Goal: Task Accomplishment & Management: Use online tool/utility

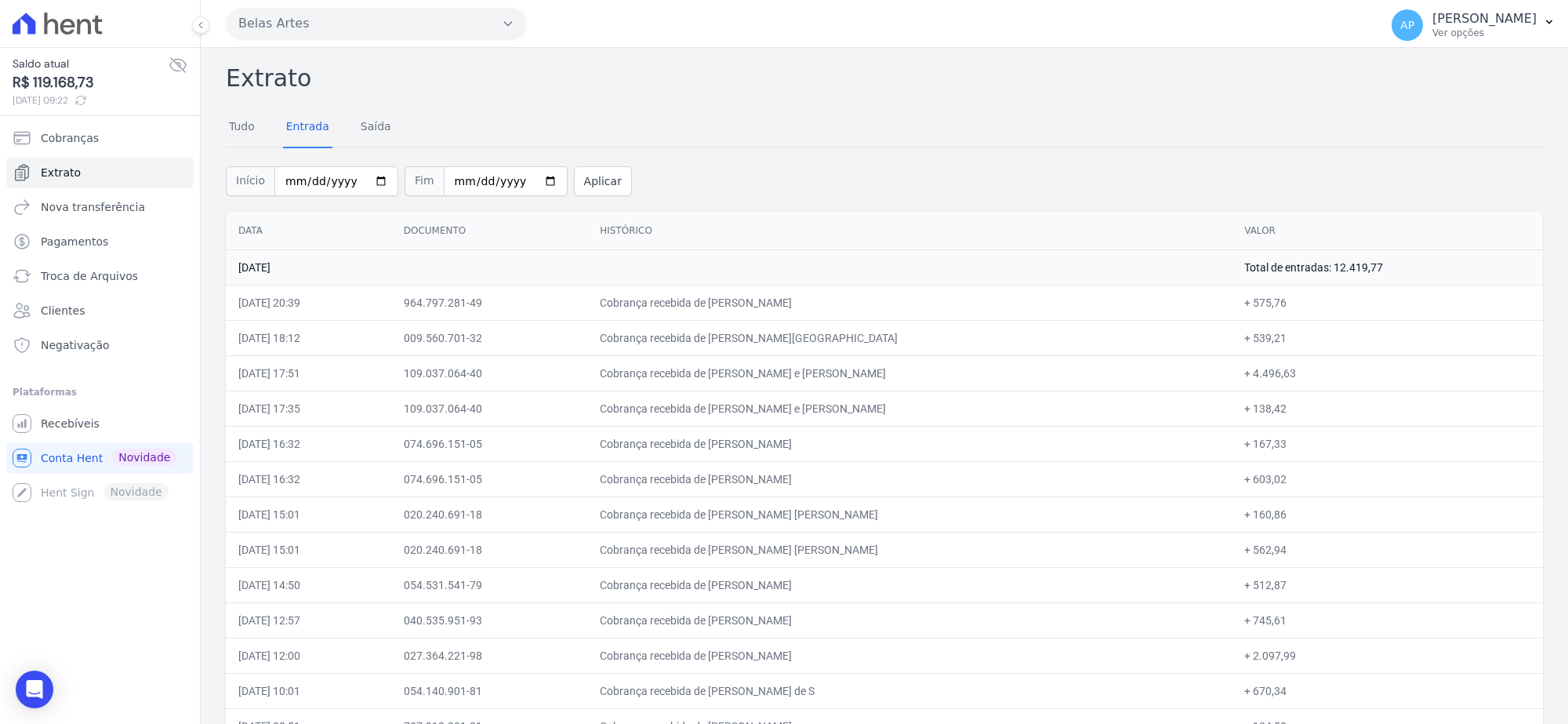
scroll to position [1715, 0]
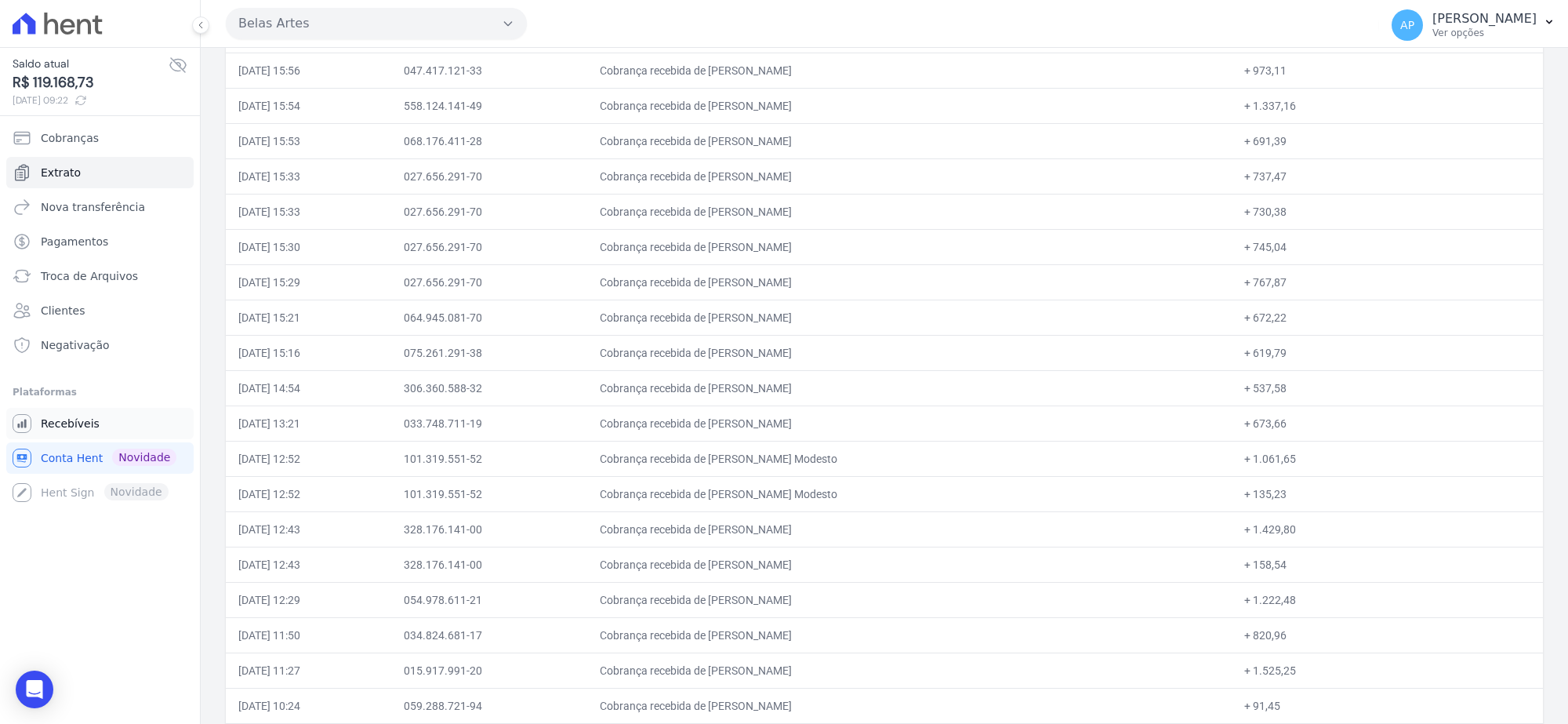
click at [84, 420] on span "Recebíveis" at bounding box center [70, 423] width 59 height 16
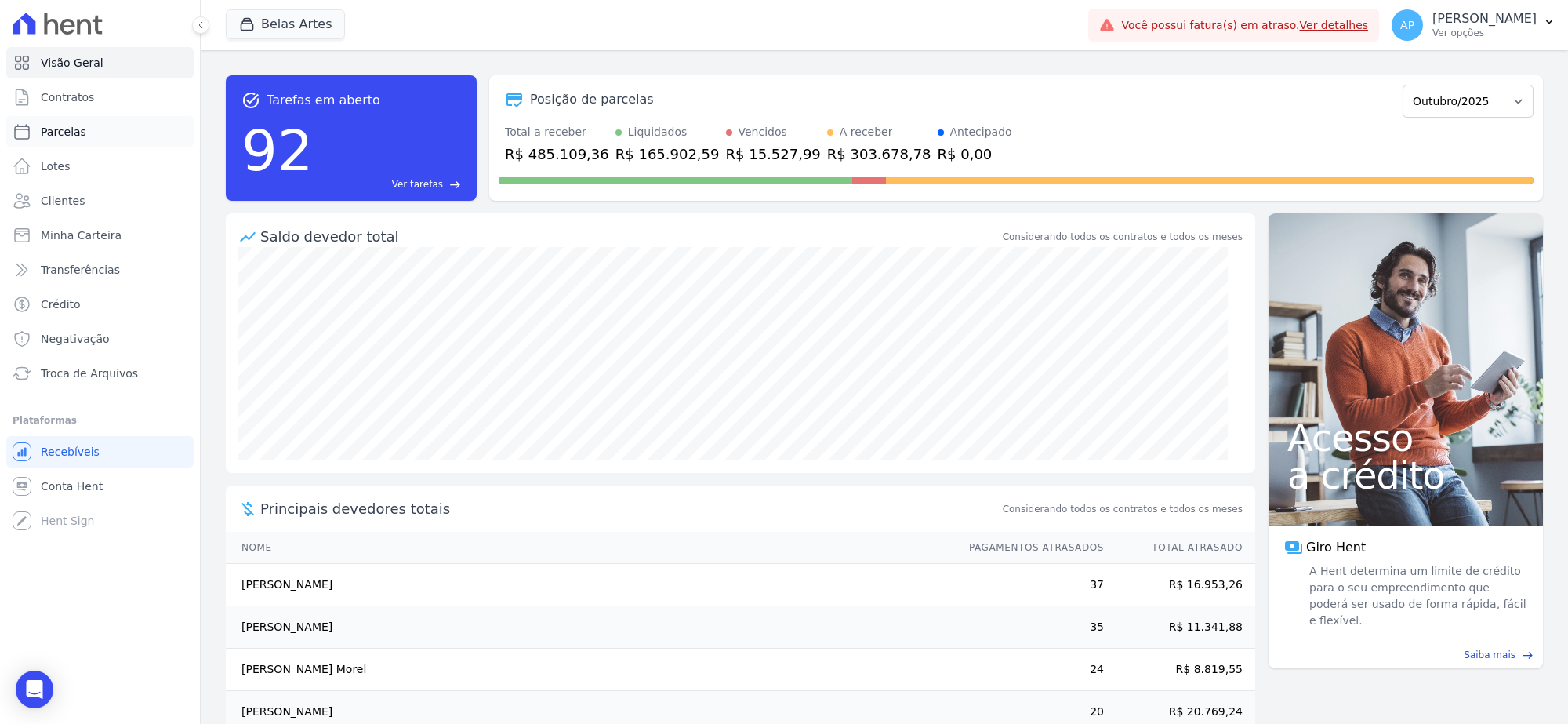
click at [72, 139] on span "Parcelas" at bounding box center [64, 131] width 46 height 16
select select
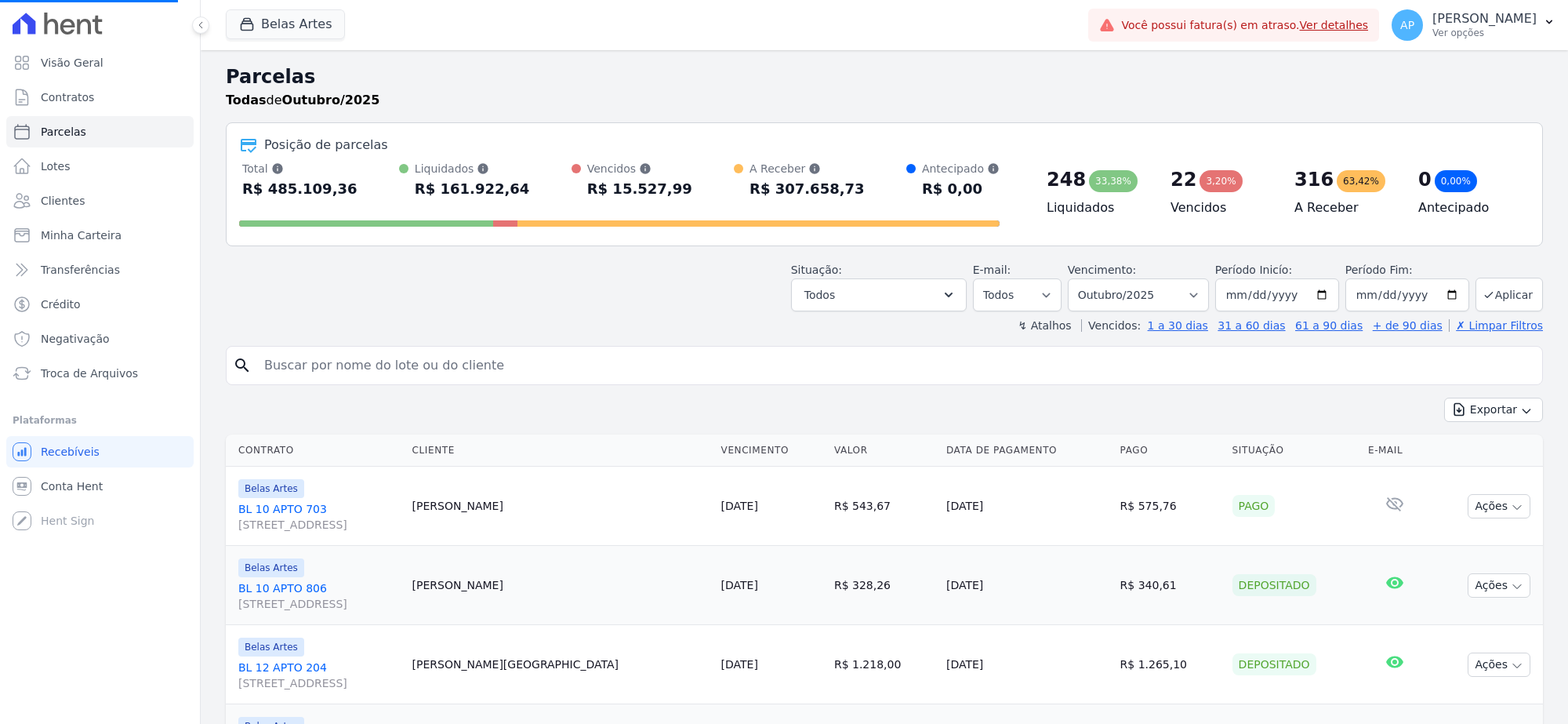
click at [323, 372] on input "search" at bounding box center [896, 366] width 1281 height 31
select select
click at [492, 362] on input "search" at bounding box center [896, 366] width 1281 height 31
type input "NATASHA"
select select
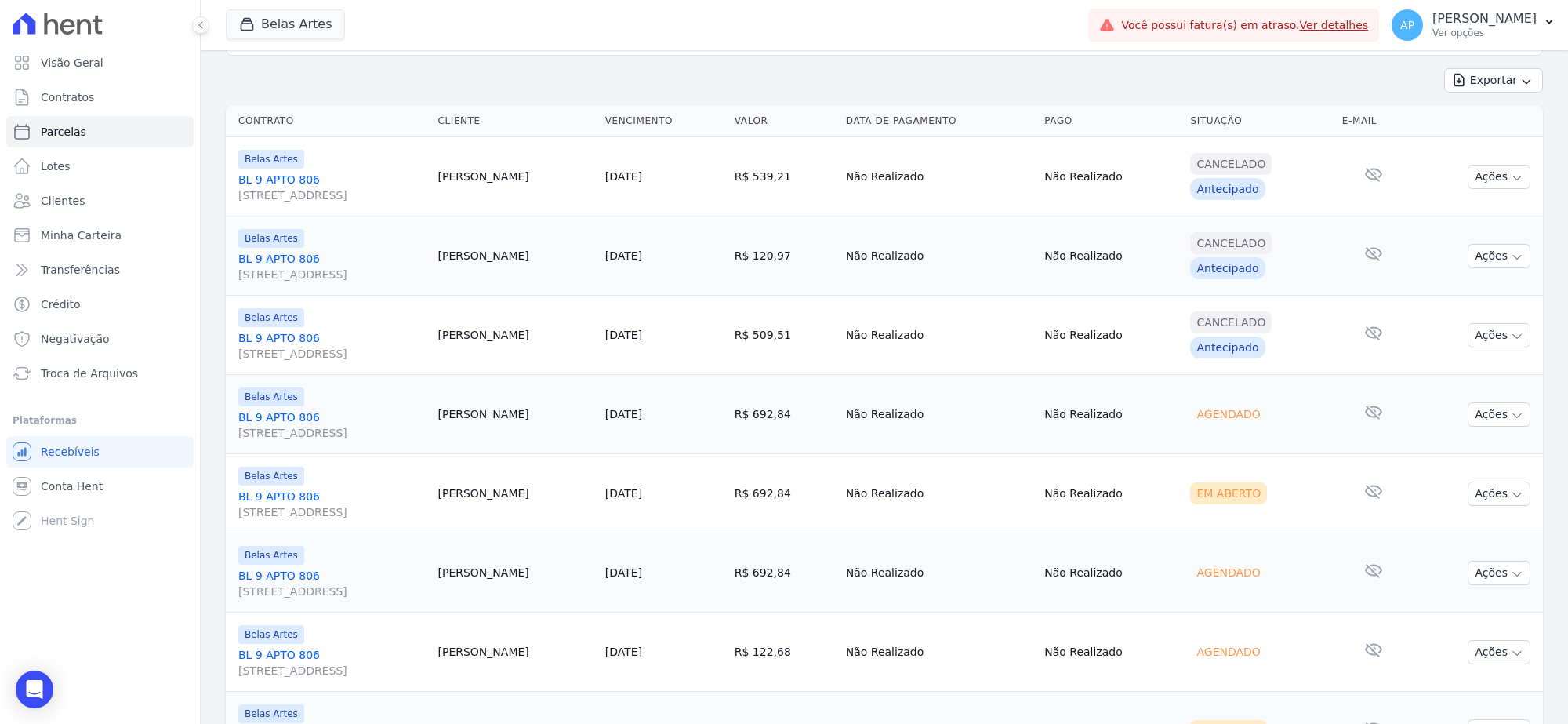
scroll to position [293, 0]
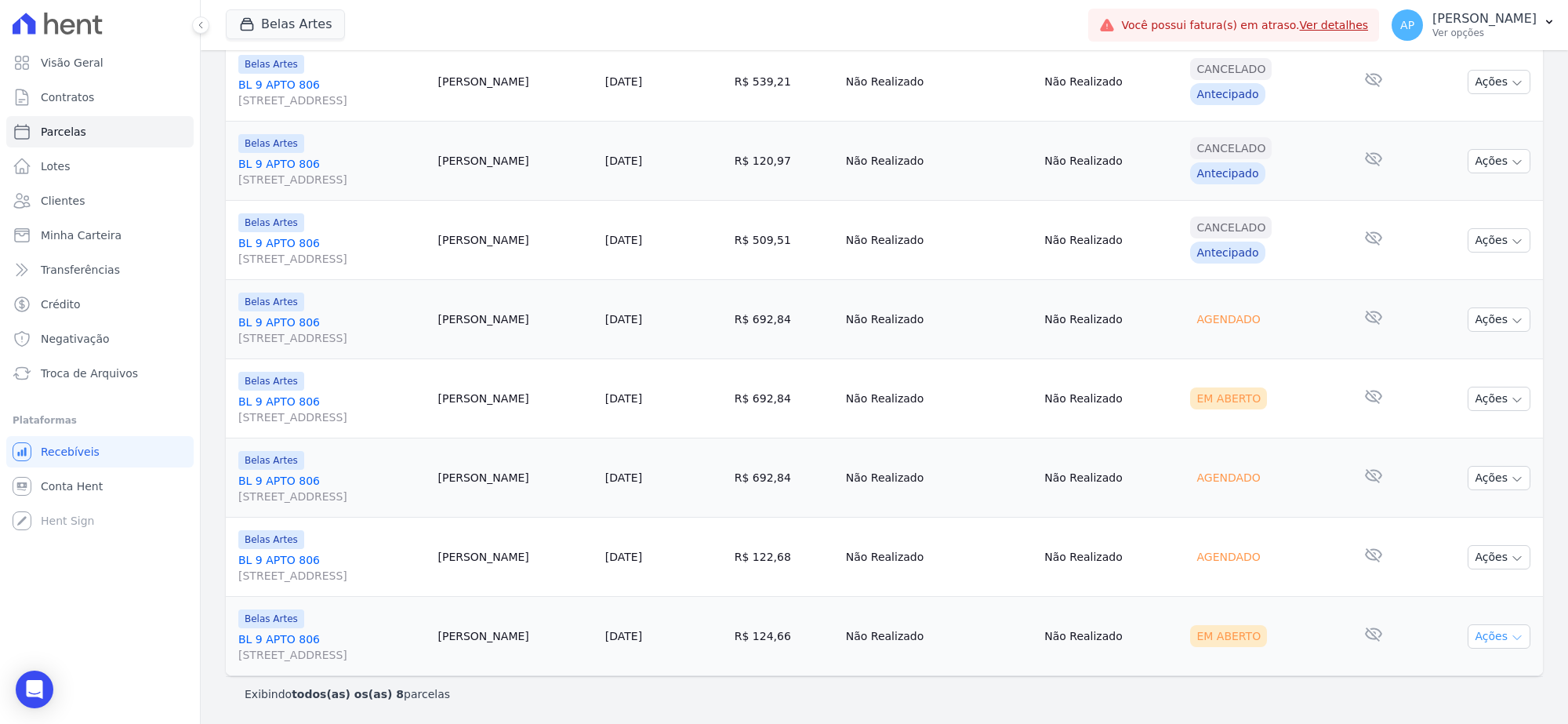
click at [1490, 636] on button "Ações" at bounding box center [1499, 636] width 63 height 25
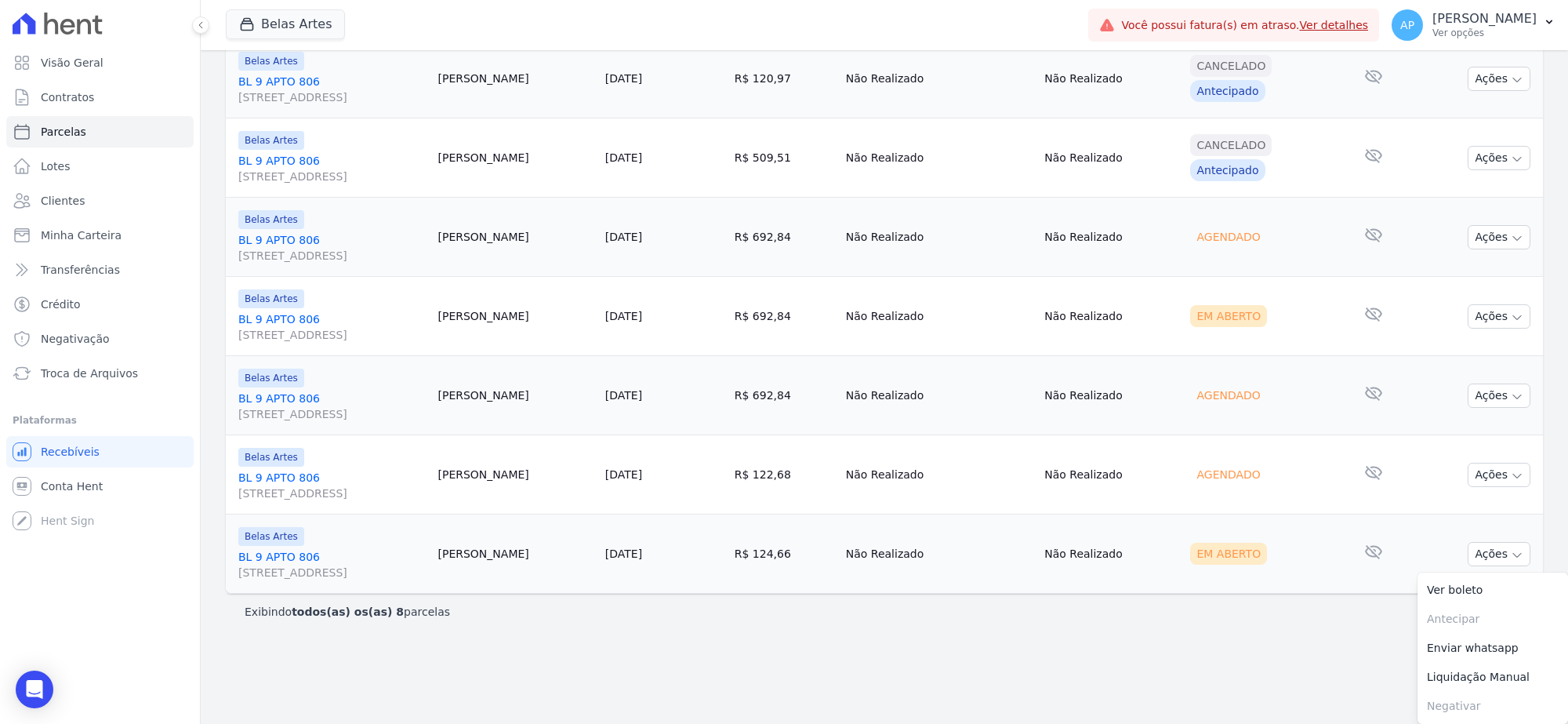
scroll to position [178, 0]
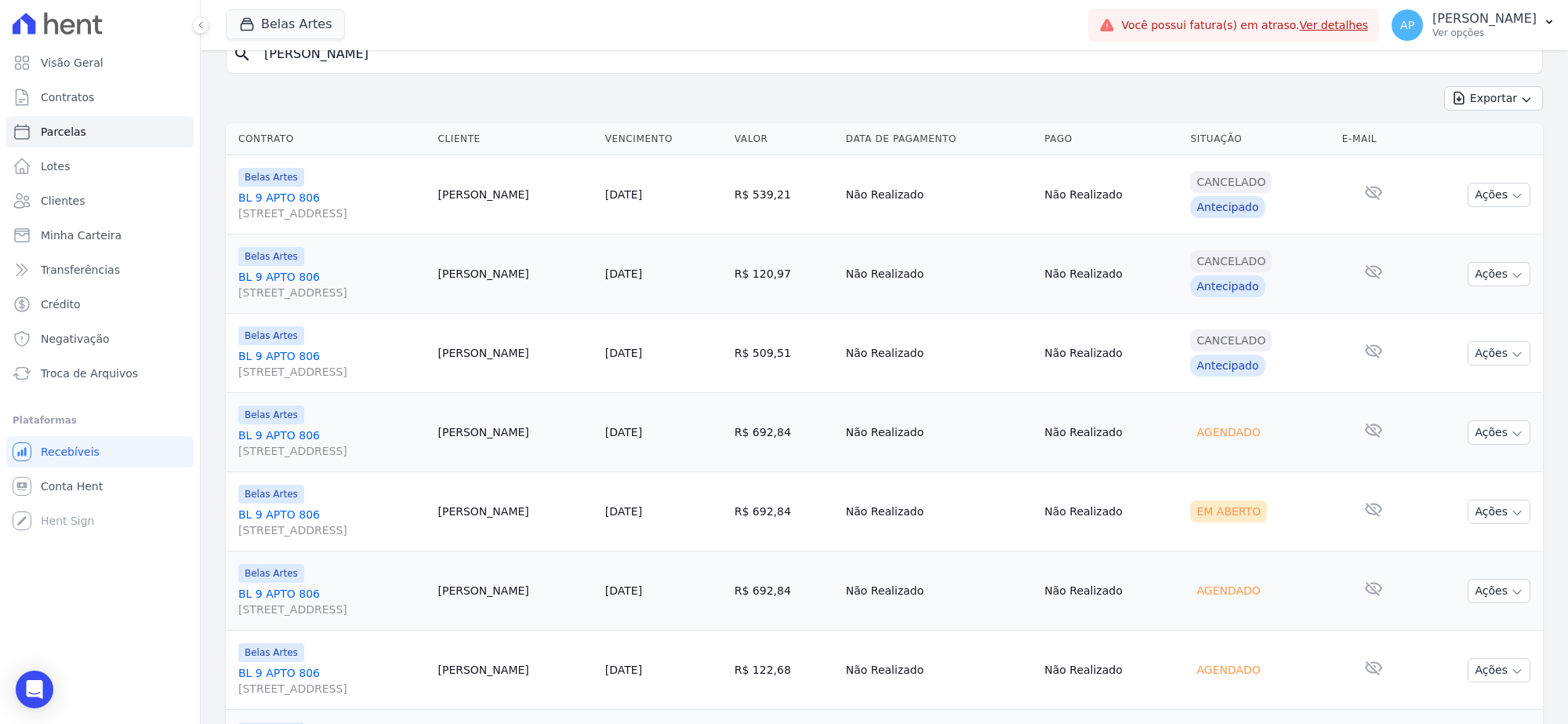
drag, startPoint x: 537, startPoint y: 192, endPoint x: 451, endPoint y: 191, distance: 86.0
click at [451, 191] on td "Natasha Azevedo" at bounding box center [514, 195] width 167 height 79
copy td "Natasha Azevedo"
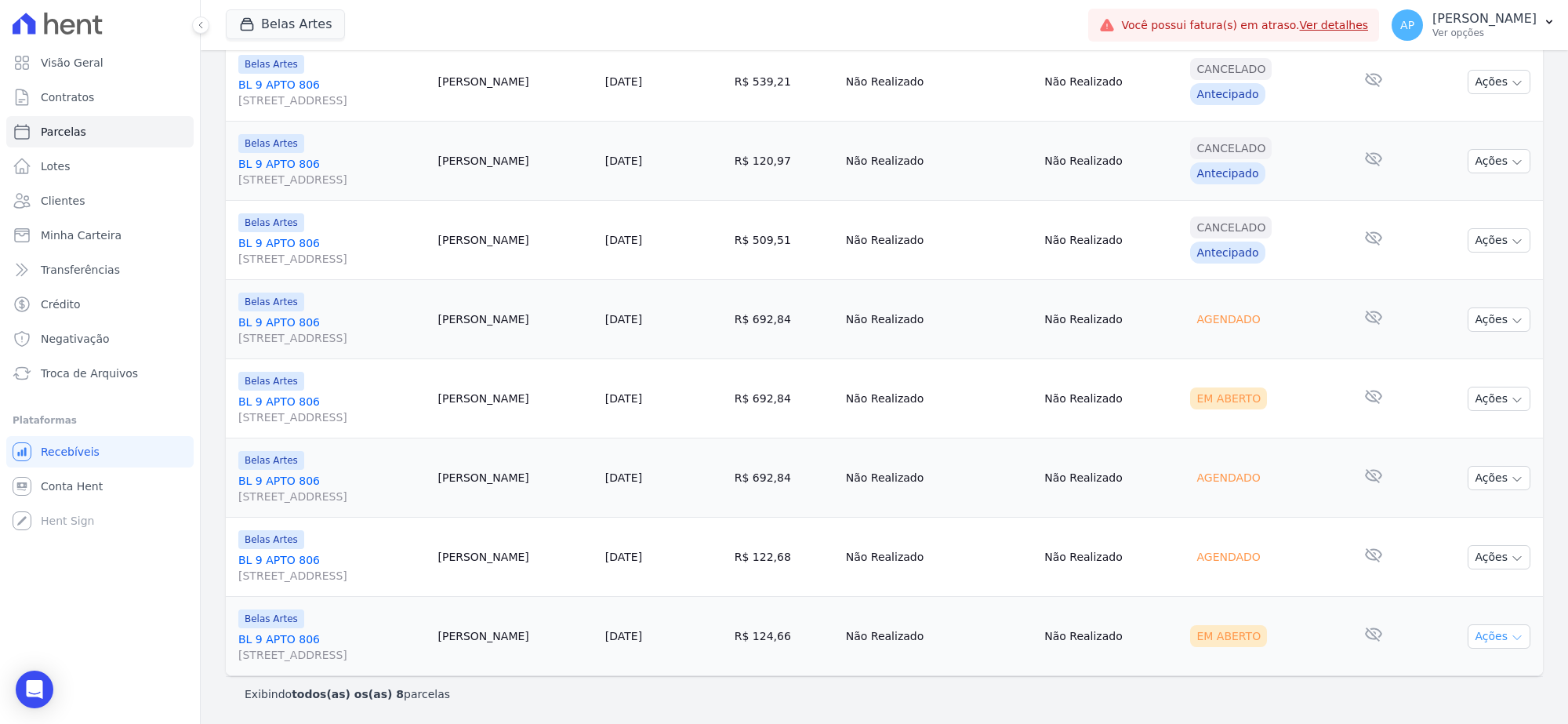
click at [1476, 637] on button "Ações" at bounding box center [1499, 636] width 63 height 25
click at [1452, 664] on link "Ver boleto" at bounding box center [1493, 670] width 151 height 29
click at [1337, 468] on td "Nenhum e-mail lido" at bounding box center [1374, 476] width 76 height 79
click at [1480, 389] on button "Ações" at bounding box center [1499, 399] width 63 height 25
click at [1461, 429] on link "Ver boleto" at bounding box center [1493, 434] width 151 height 29
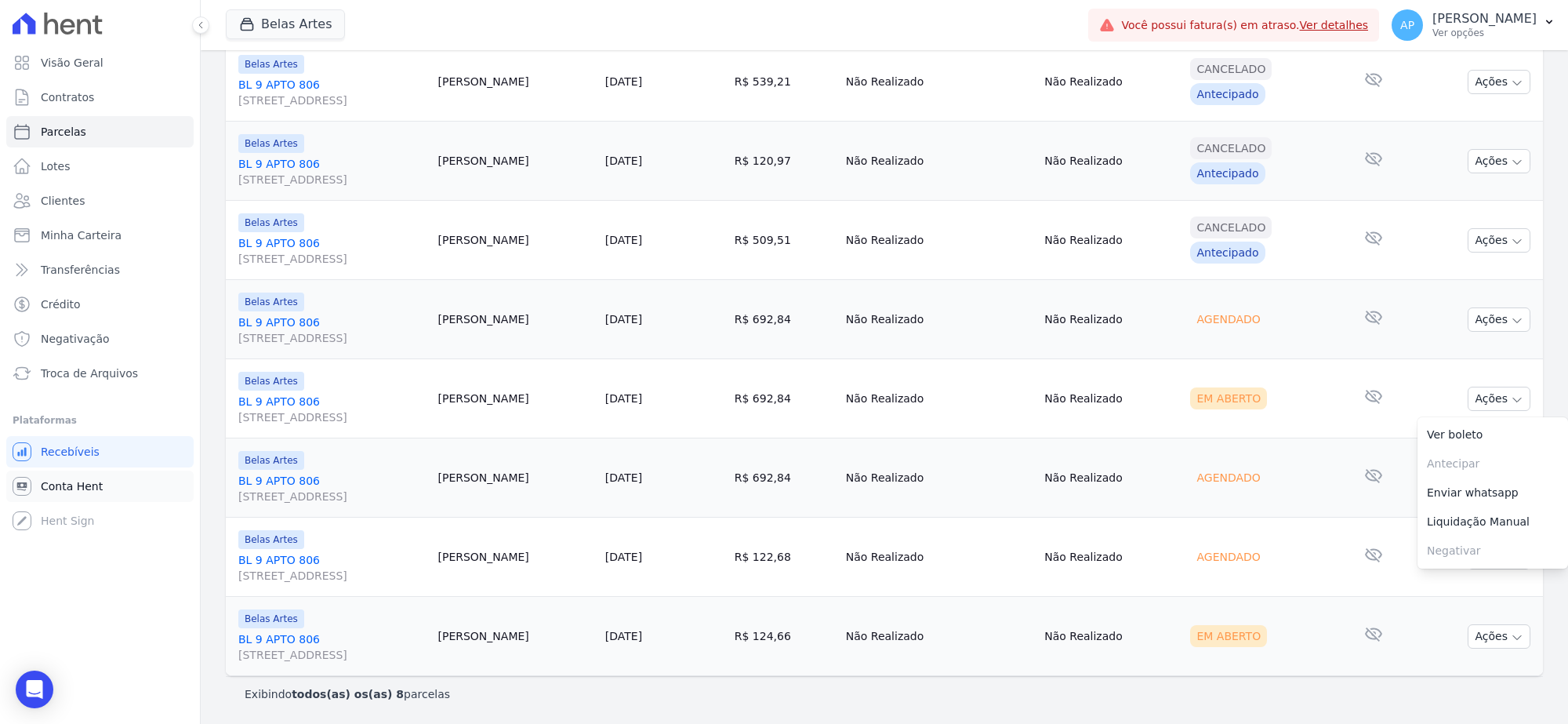
click at [65, 488] on span "Conta Hent" at bounding box center [72, 486] width 62 height 16
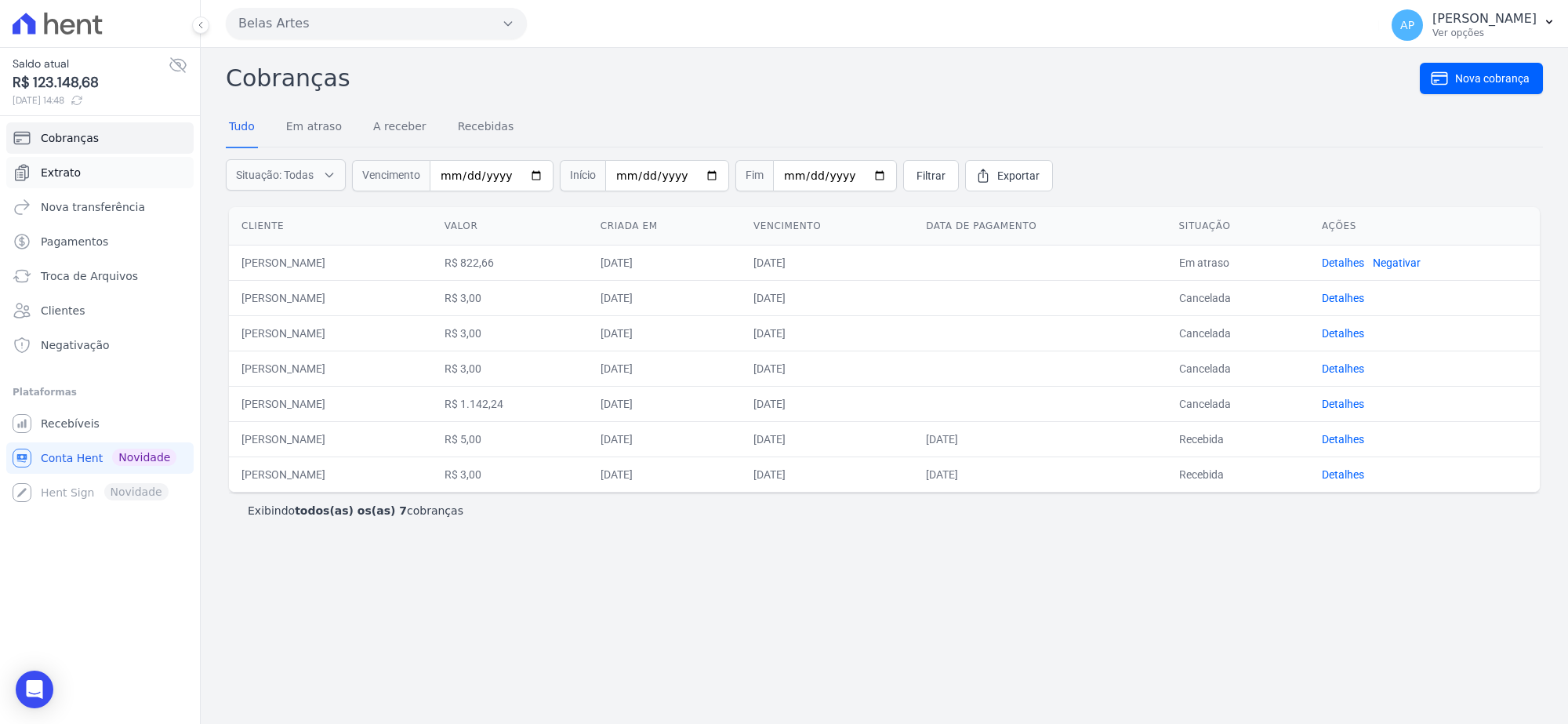
click at [69, 166] on span "Extrato" at bounding box center [61, 172] width 40 height 16
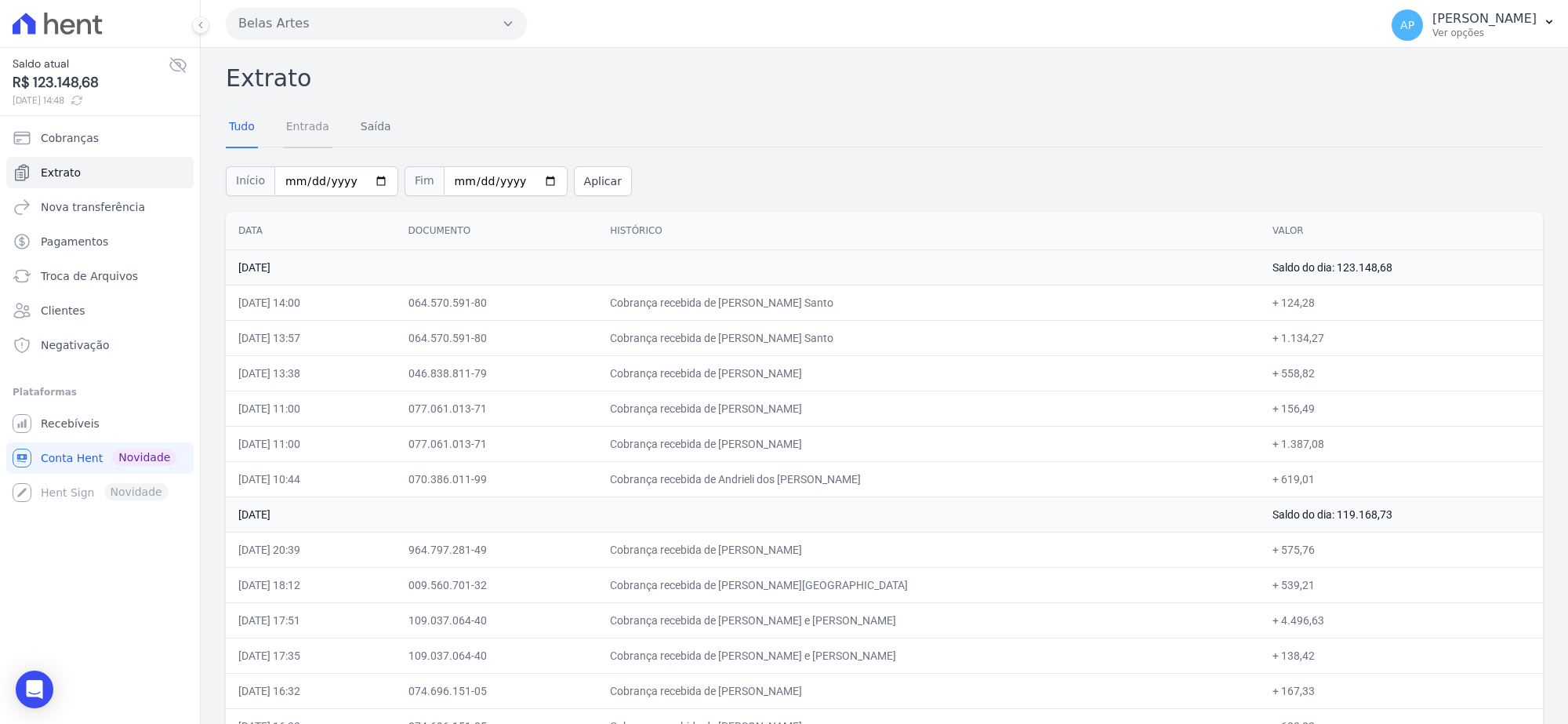
click at [308, 138] on link "Entrada" at bounding box center [308, 128] width 49 height 41
click at [91, 416] on span "Recebíveis" at bounding box center [70, 423] width 59 height 16
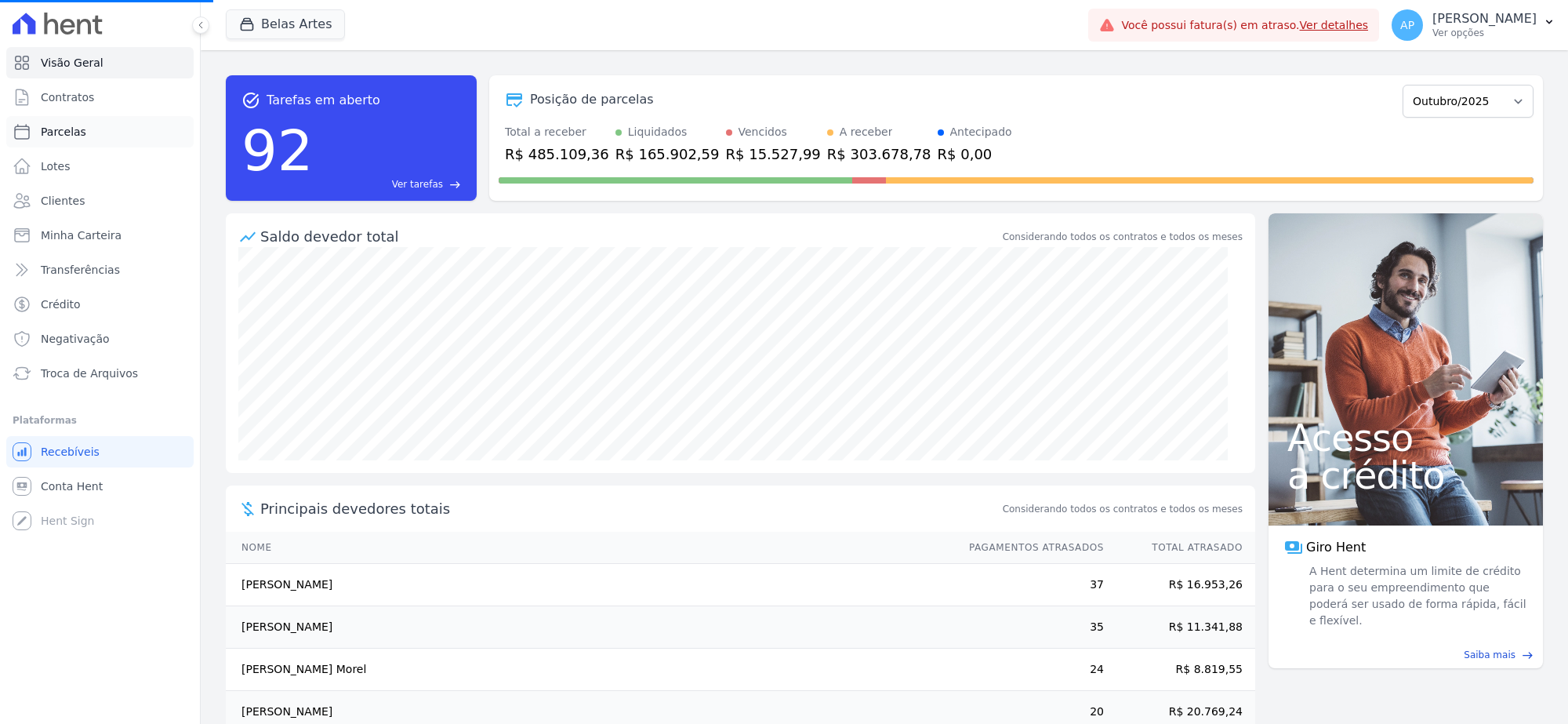
click at [83, 136] on link "Parcelas" at bounding box center [100, 132] width 187 height 31
select select
click at [83, 136] on link "Parcelas" at bounding box center [100, 132] width 187 height 31
select select
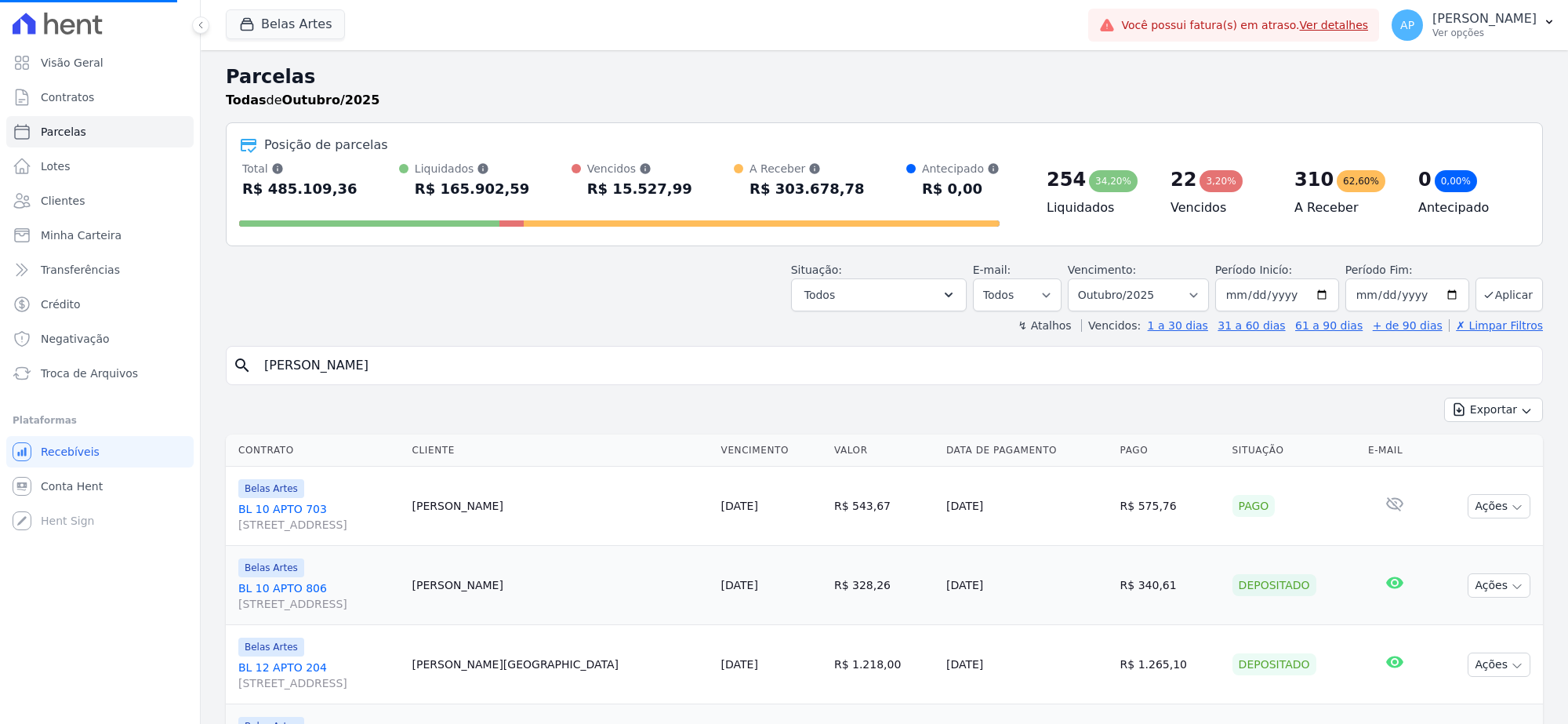
select select
click at [639, 378] on input "search" at bounding box center [896, 366] width 1281 height 31
type input "jaucio"
select select
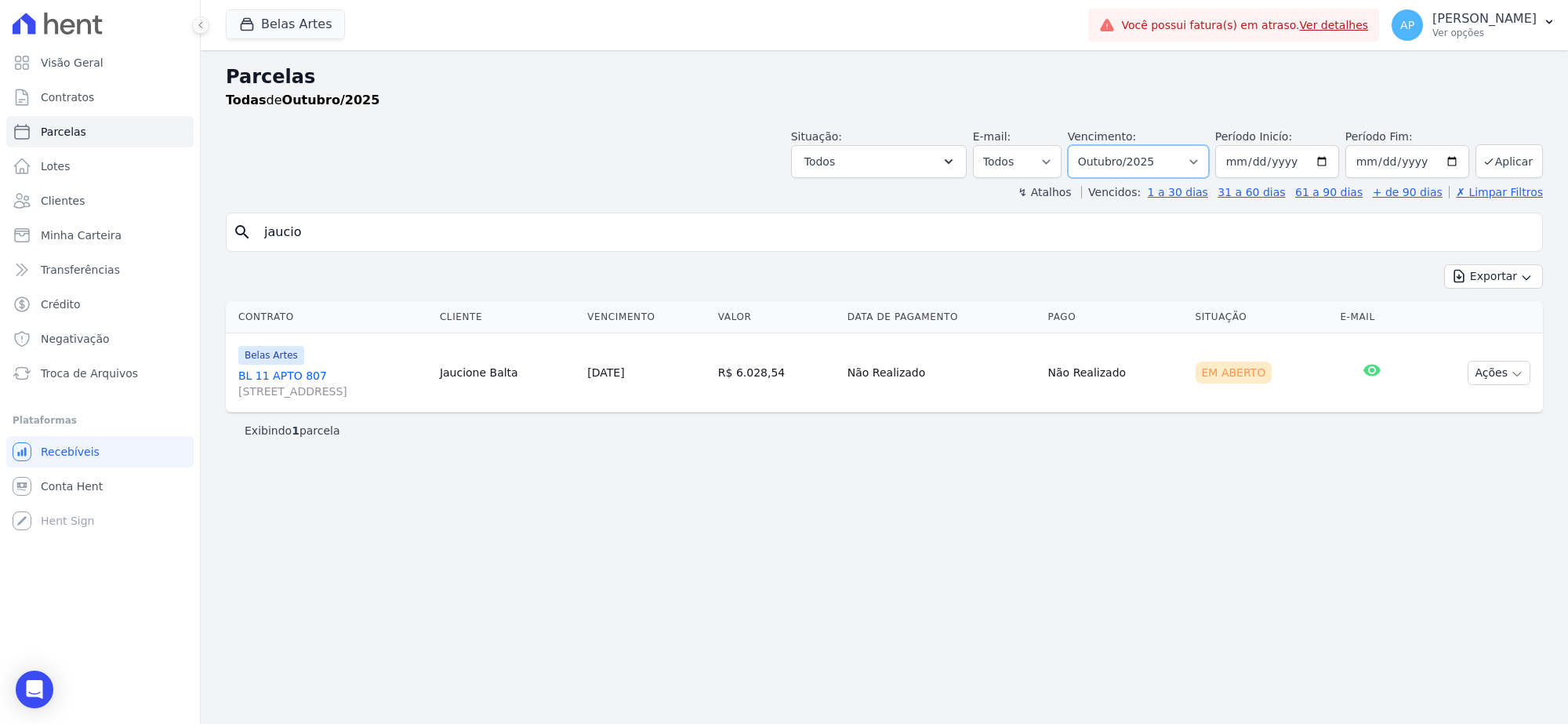
click at [1143, 157] on select "Filtrar por período ──────── Todos os meses Setembro/2022 Outubro/2022 Novembro…" at bounding box center [1139, 161] width 142 height 33
select select "09/2025"
click at [1088, 145] on select "Filtrar por período ──────── Todos os meses Setembro/2022 Outubro/2022 Novembro…" at bounding box center [1139, 161] width 142 height 33
select select
click at [1525, 373] on button "Ações" at bounding box center [1499, 373] width 63 height 25
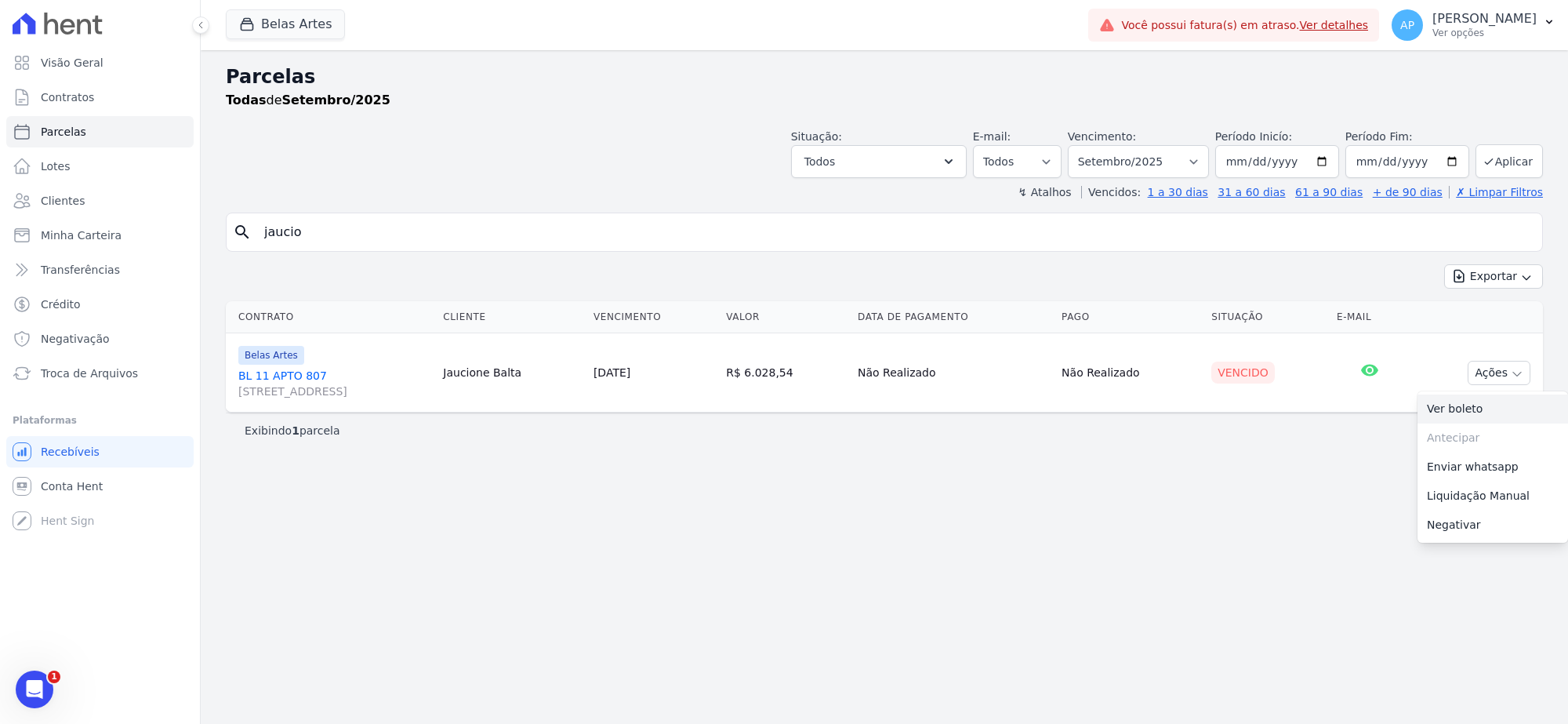
click at [1461, 407] on link "Ver boleto" at bounding box center [1493, 408] width 151 height 29
drag, startPoint x: 0, startPoint y: 216, endPoint x: 734, endPoint y: 319, distance: 741.2
click at [0, 216] on div "Visão Geral Contratos Parcelas Lotes Clientes Minha Carteira Transferências Cré…" at bounding box center [784, 362] width 1568 height 724
paste input "search"
click at [694, 229] on input "search" at bounding box center [896, 232] width 1281 height 31
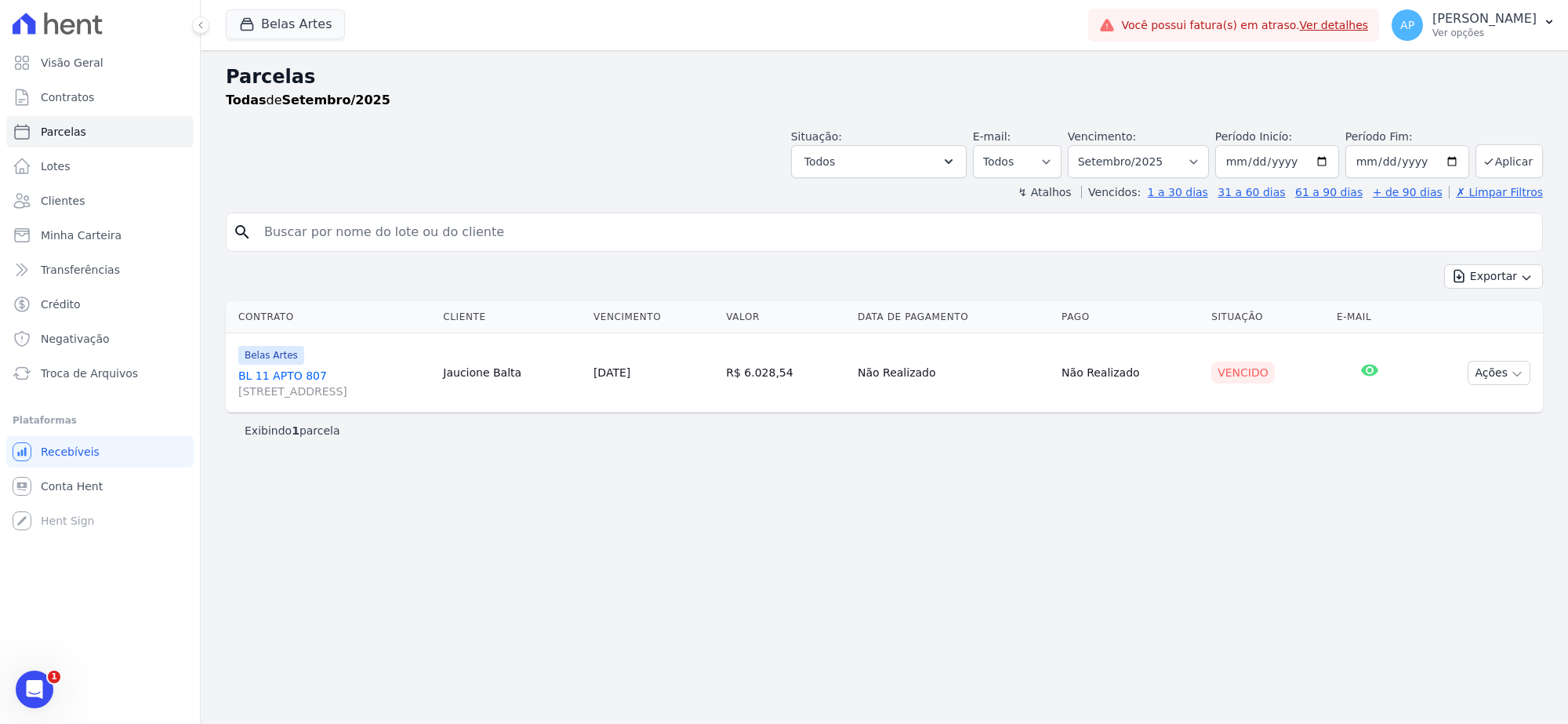
click at [334, 226] on input "search" at bounding box center [896, 232] width 1281 height 31
paste input "[PERSON_NAME] [PERSON_NAME] [PERSON_NAME]"
type input "[PERSON_NAME] [PERSON_NAME] [PERSON_NAME]"
select select
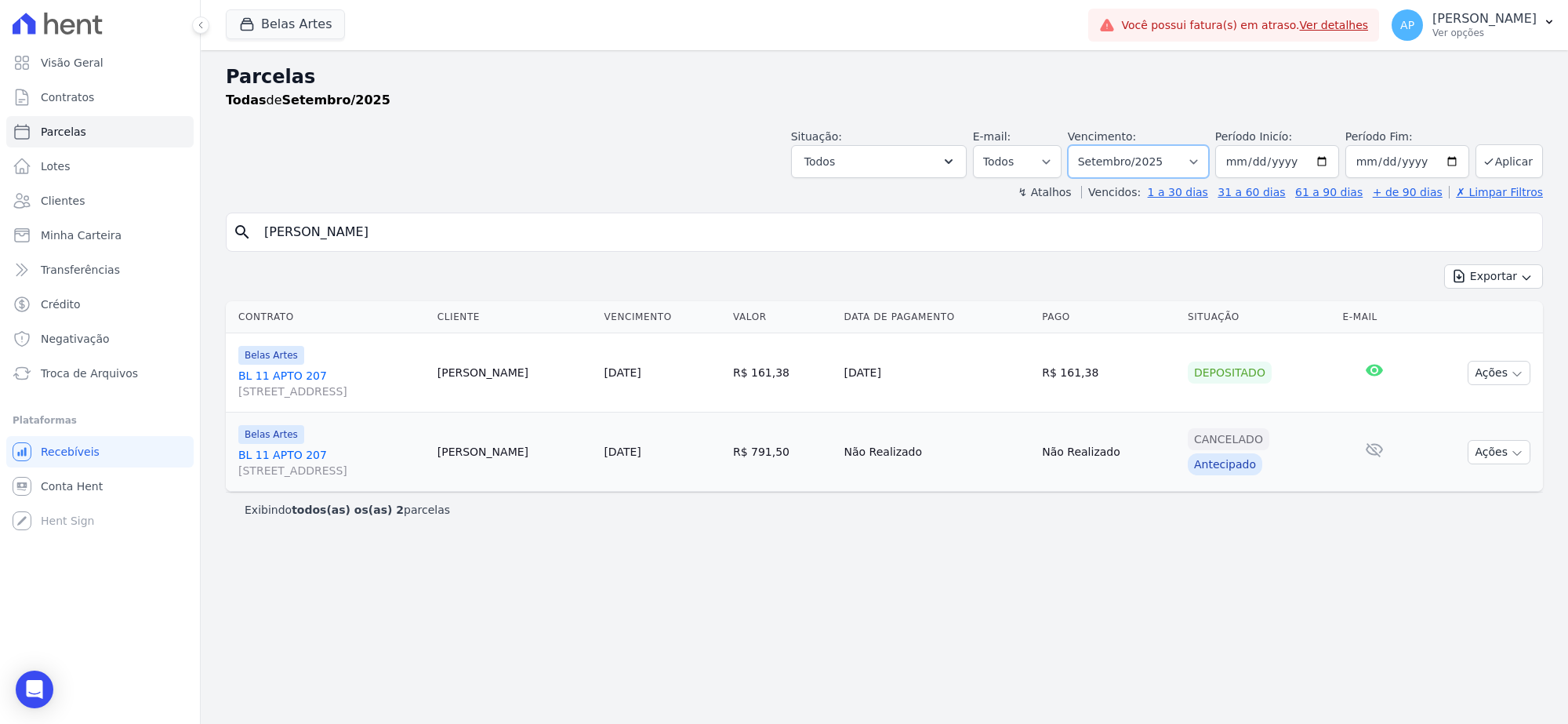
click at [1170, 158] on select "Filtrar por período ──────── Todos os meses Setembro/2022 Outubro/2022 Novembro…" at bounding box center [1139, 161] width 142 height 33
select select "10/2025"
click at [1088, 145] on select "Filtrar por período ──────── Todos os meses Setembro/2022 Outubro/2022 Novembro…" at bounding box center [1139, 161] width 142 height 33
select select
click at [1507, 381] on button "Ações" at bounding box center [1499, 373] width 63 height 25
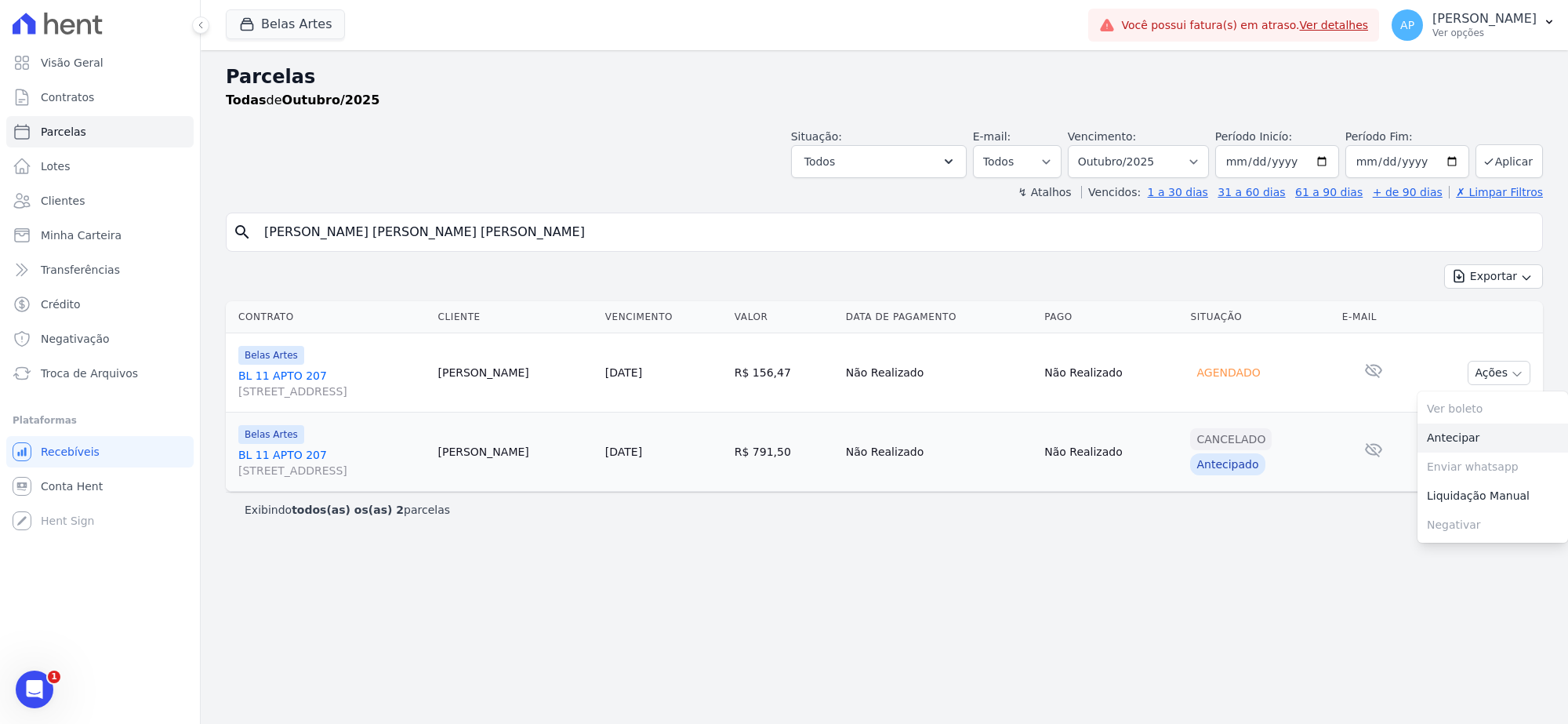
click at [1476, 425] on link "Antecipar" at bounding box center [1493, 438] width 151 height 29
click at [263, 389] on span "[STREET_ADDRESS]" at bounding box center [331, 391] width 186 height 16
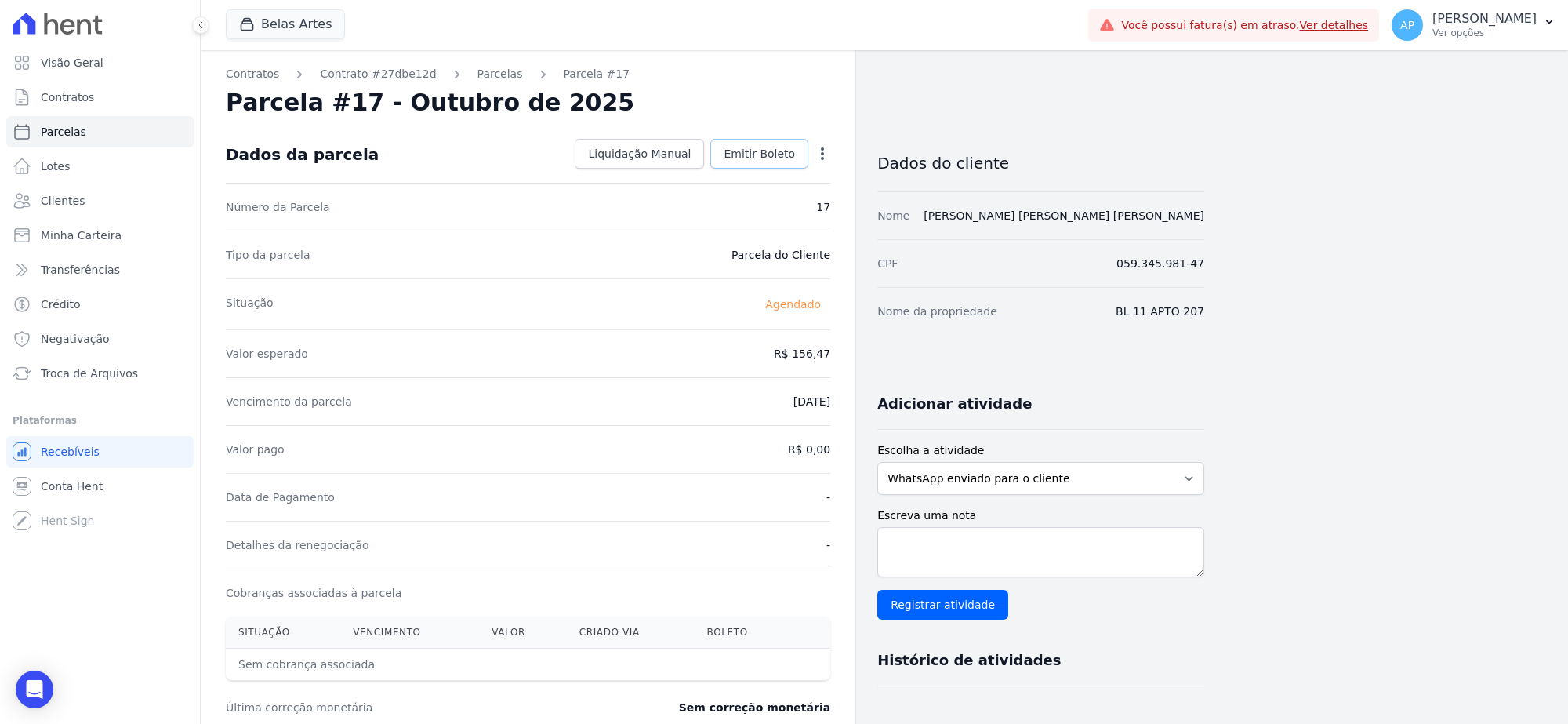
click at [759, 158] on span "Emitir Boleto" at bounding box center [759, 153] width 71 height 16
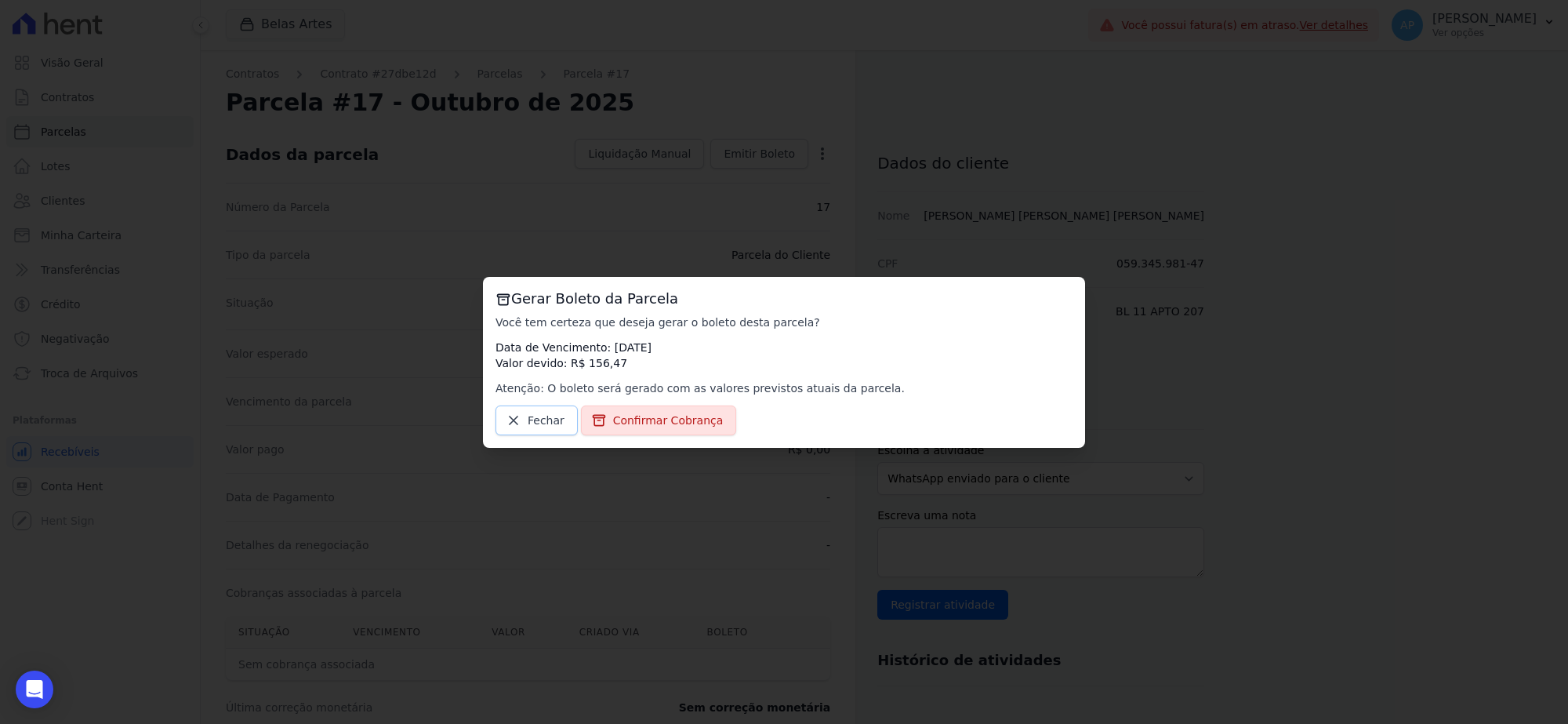
click at [522, 413] on link "Fechar" at bounding box center [537, 420] width 83 height 29
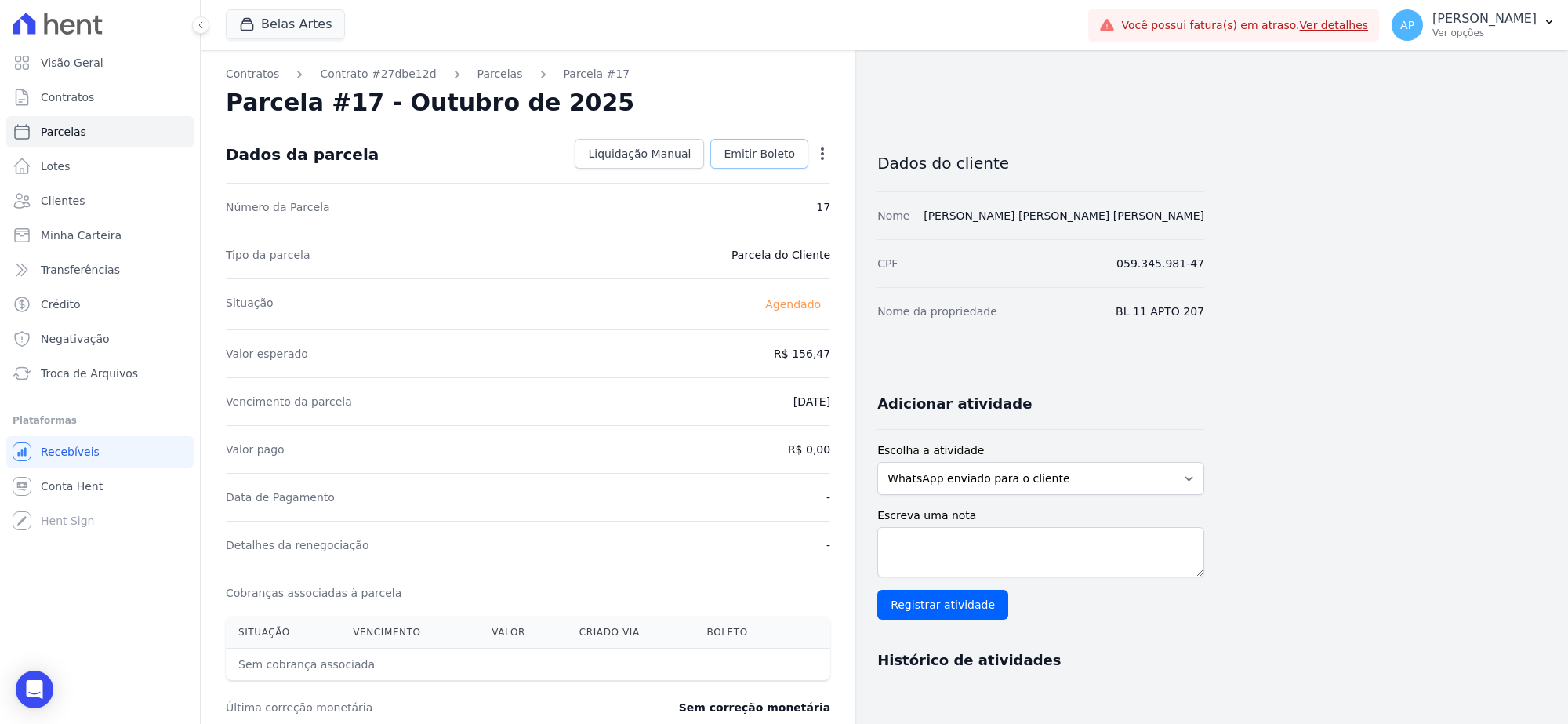
click at [730, 155] on span "Emitir Boleto" at bounding box center [759, 153] width 71 height 16
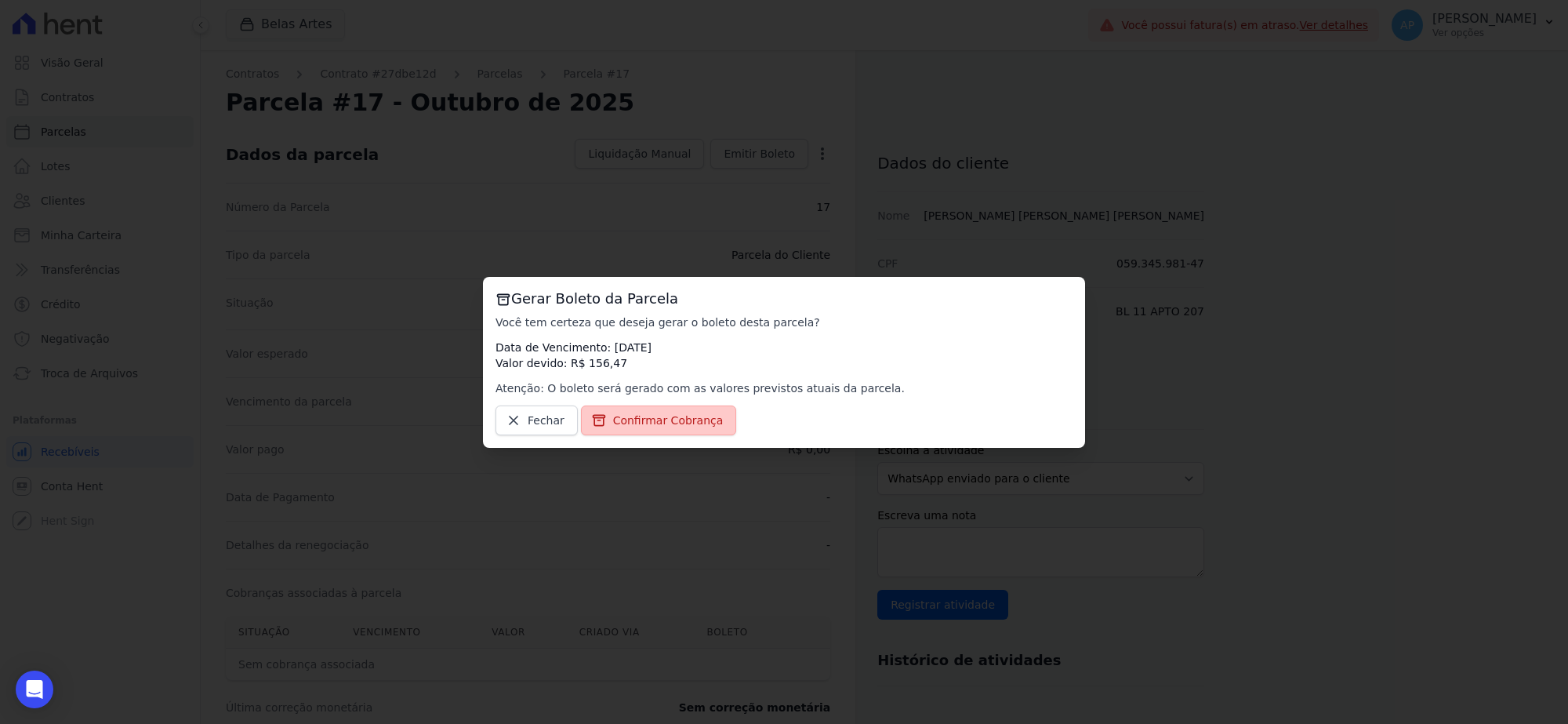
click at [693, 421] on span "Confirmar Cobrança" at bounding box center [668, 420] width 110 height 16
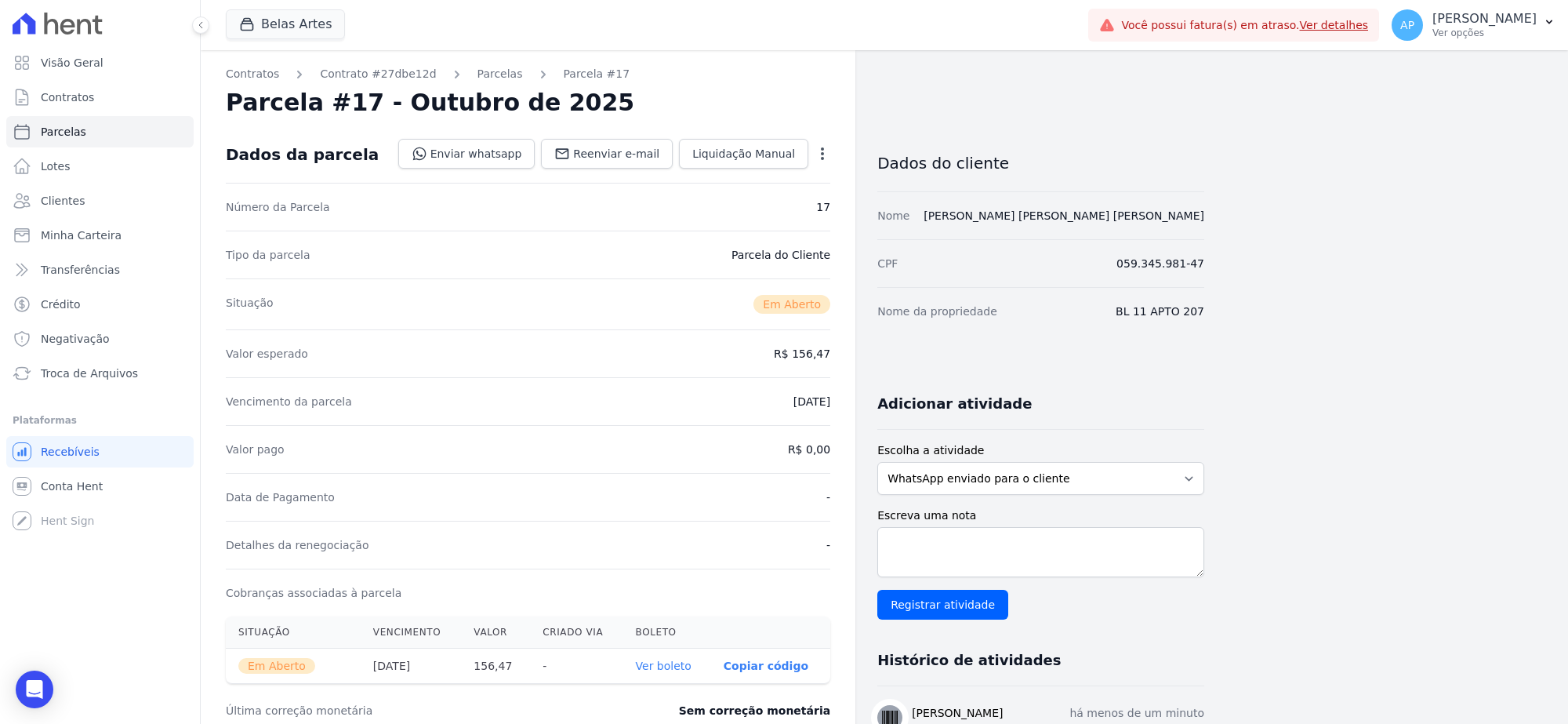
scroll to position [196, 0]
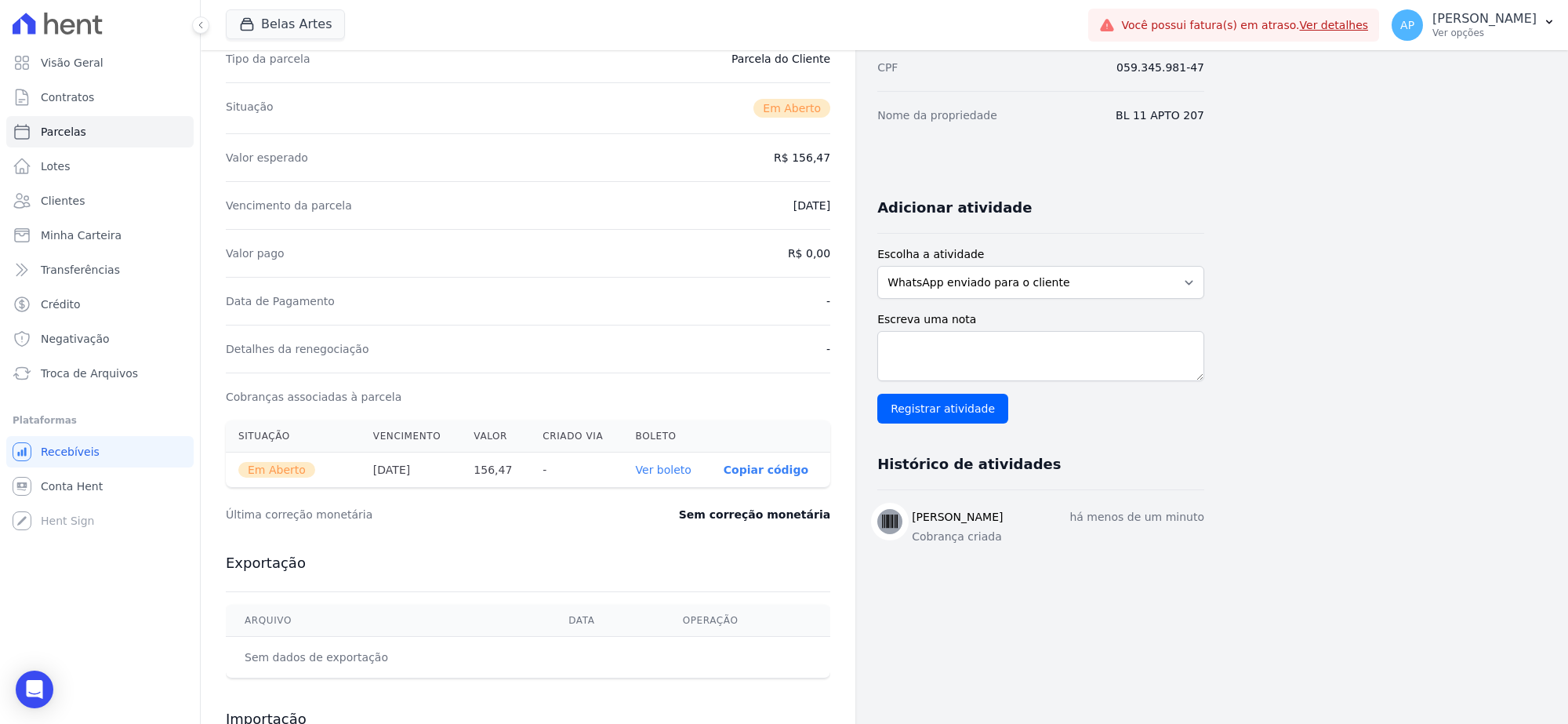
click at [665, 466] on link "Ver boleto" at bounding box center [663, 470] width 56 height 12
